Goal: Task Accomplishment & Management: Manage account settings

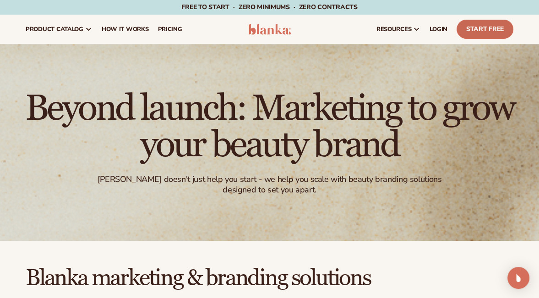
click at [485, 28] on link "Start Free" at bounding box center [484, 29] width 57 height 19
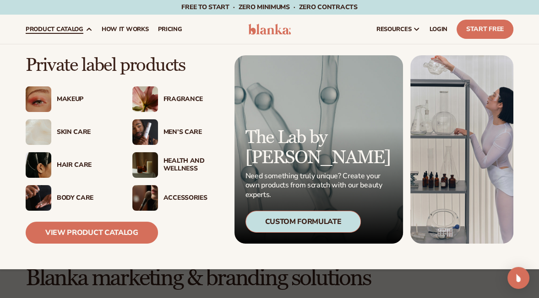
click at [69, 98] on div "Makeup" at bounding box center [85, 100] width 57 height 8
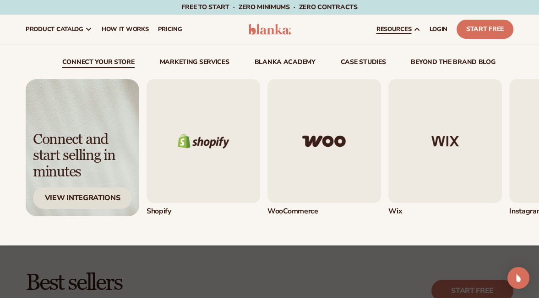
click at [92, 198] on div "View Integrations" at bounding box center [82, 199] width 99 height 22
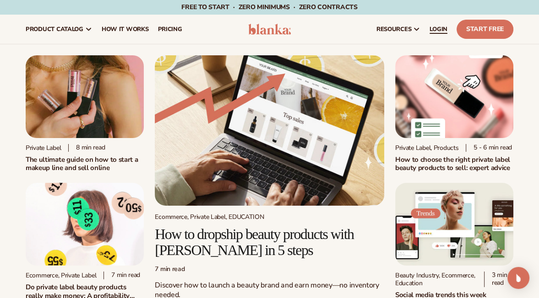
click at [440, 29] on span "LOGIN" at bounding box center [438, 29] width 18 height 7
